Goal: Task Accomplishment & Management: Complete application form

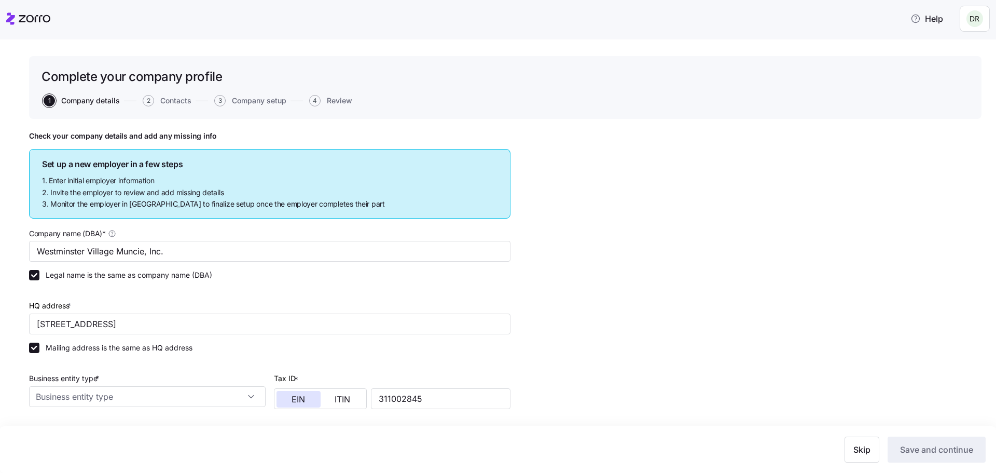
type input "Westminster Village Muncie, Inc."
type input "[STREET_ADDRESS]"
type input "311002845"
type input "Non profit organization"
type input "62331 - Continuing Care Retirement Communities and Assisted Living Facilities f…"
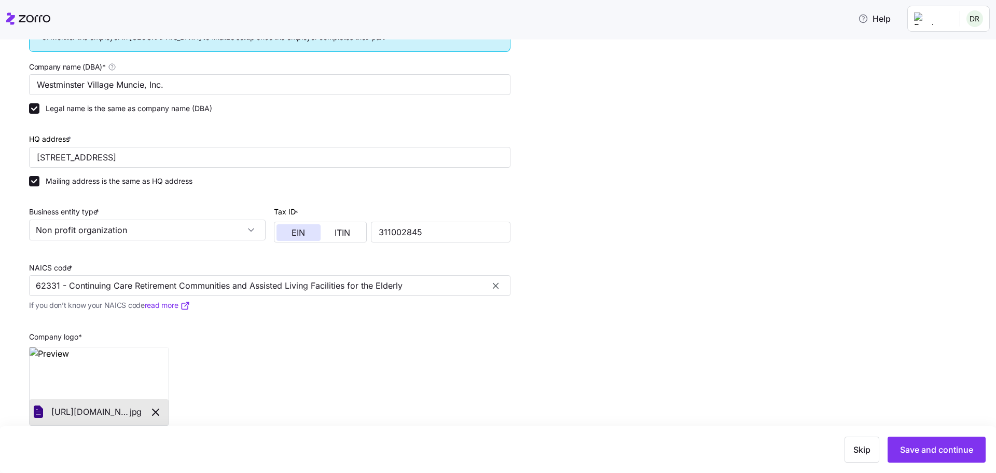
scroll to position [184, 0]
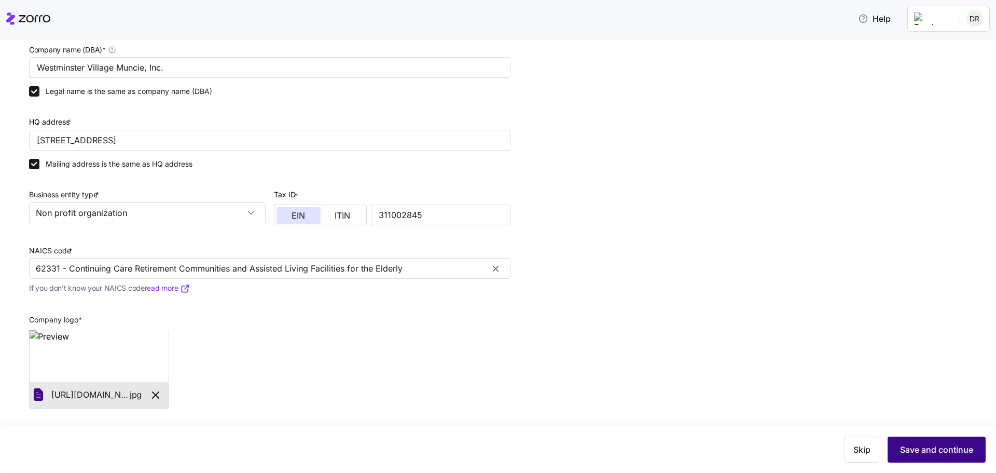
click at [924, 456] on button "Save and continue" at bounding box center [937, 449] width 98 height 26
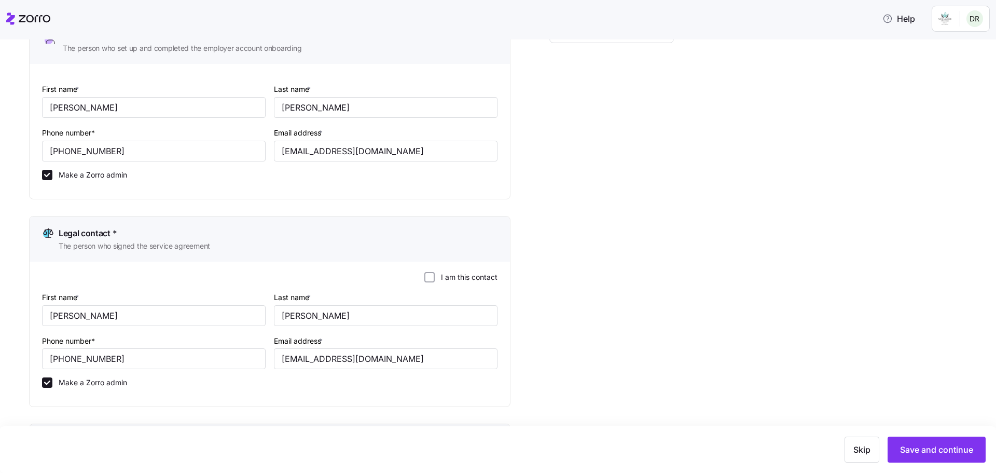
scroll to position [104, 0]
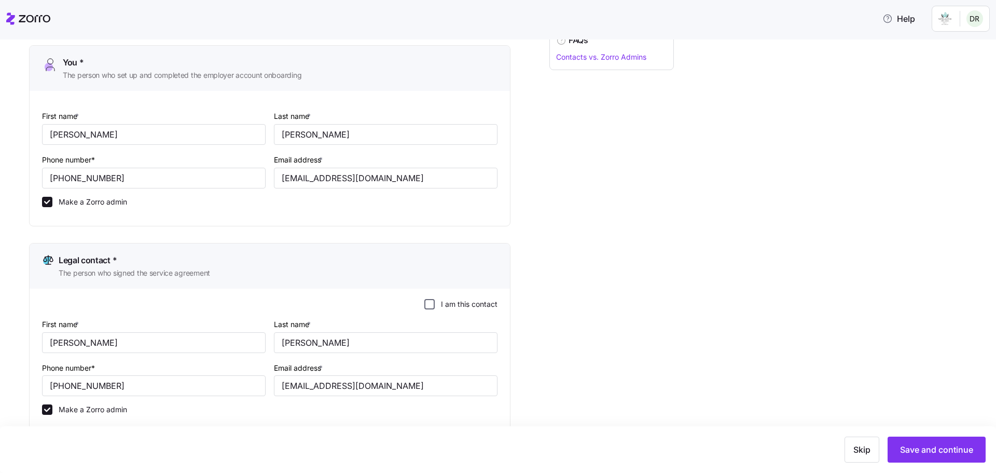
click at [431, 301] on input "I am this contact" at bounding box center [429, 304] width 10 height 10
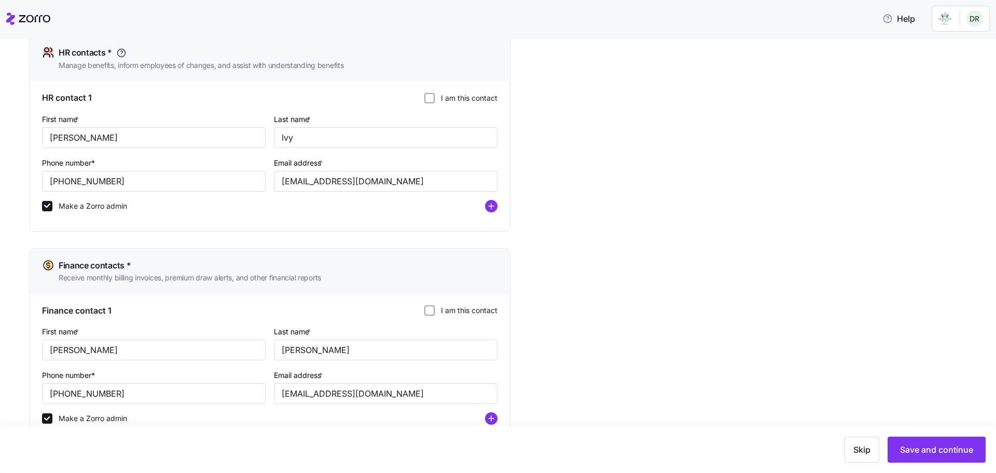
scroll to position [554, 0]
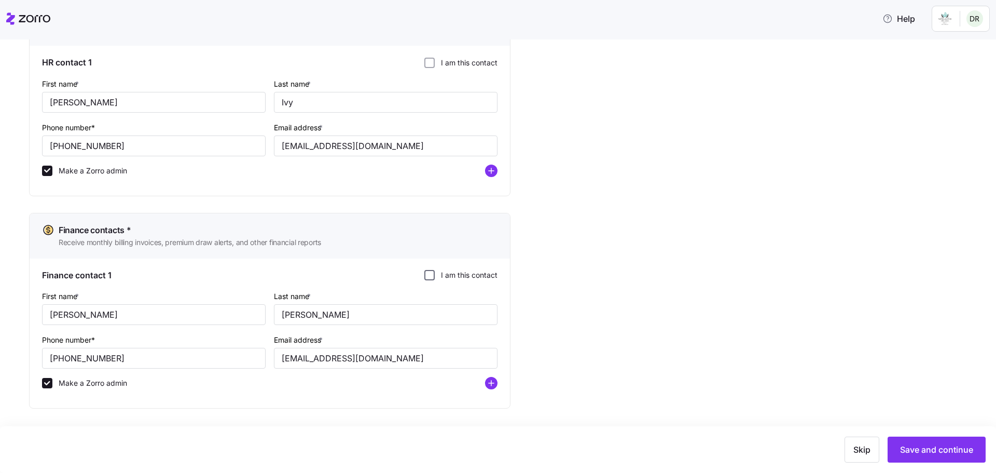
click at [427, 277] on input "I am this contact" at bounding box center [429, 275] width 10 height 10
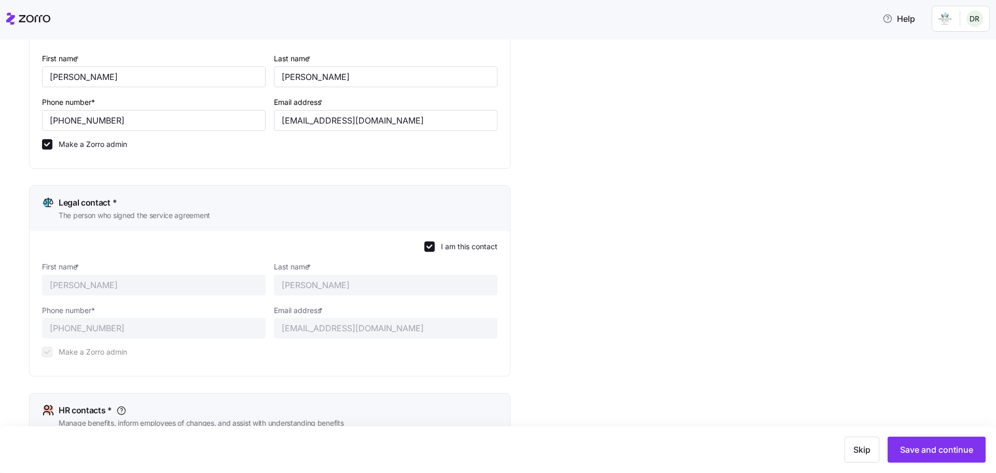
scroll to position [363, 0]
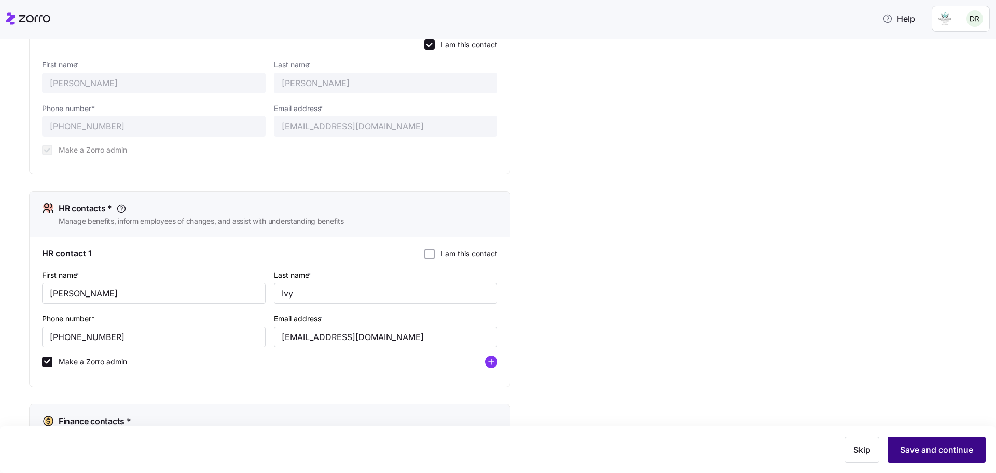
click at [927, 449] on span "Save and continue" at bounding box center [936, 449] width 73 height 12
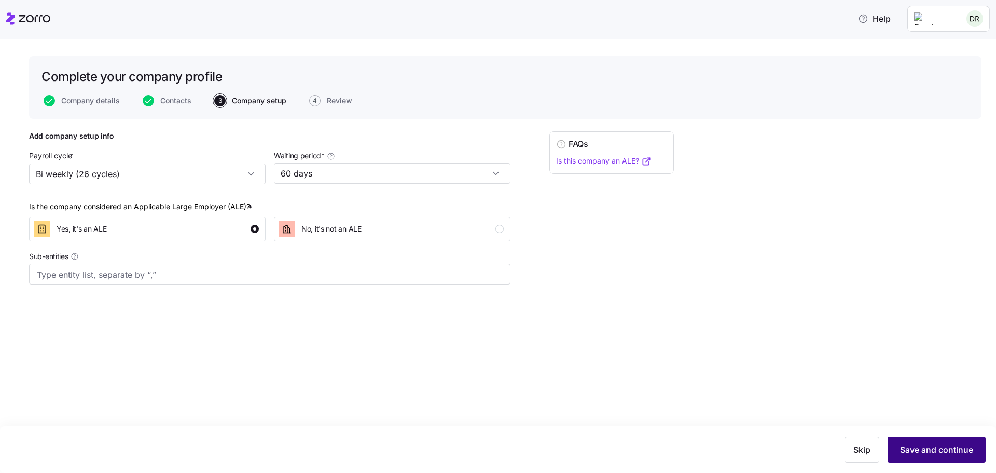
click at [919, 446] on span "Save and continue" at bounding box center [936, 449] width 73 height 12
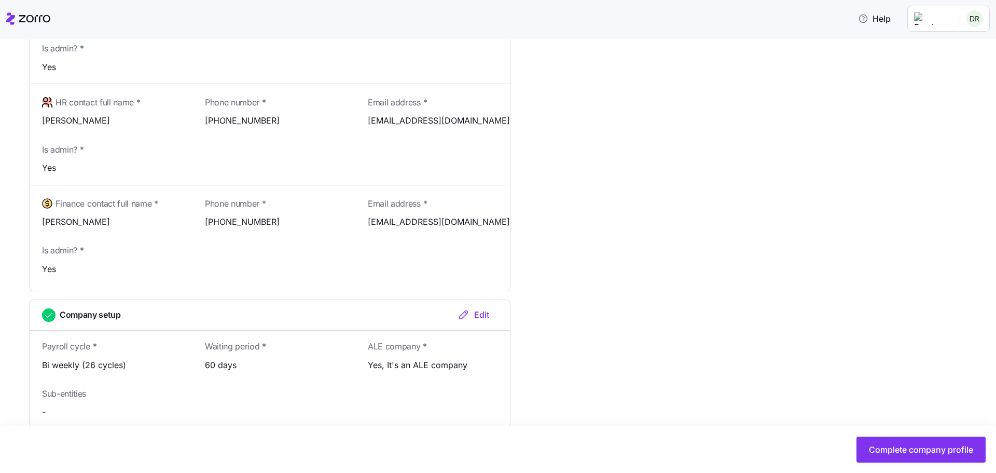
scroll to position [571, 0]
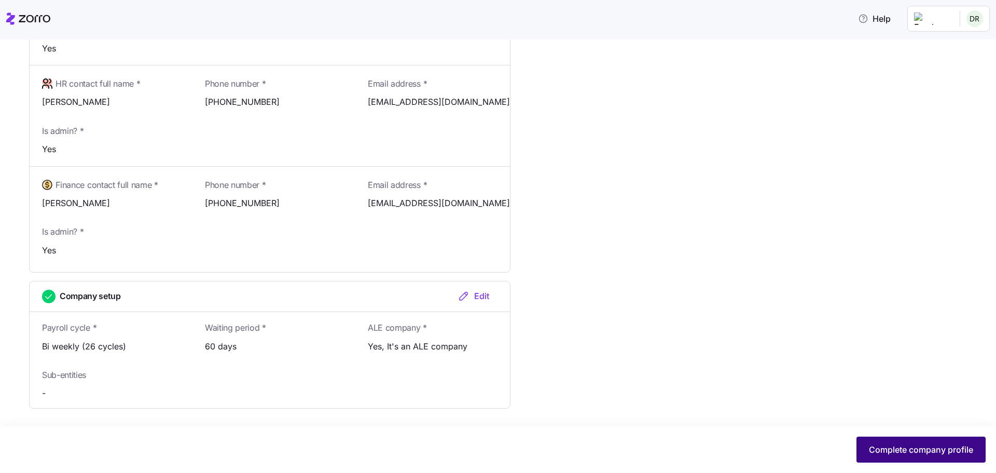
click at [890, 450] on span "Complete company profile" at bounding box center [921, 449] width 104 height 12
